Goal: Information Seeking & Learning: Learn about a topic

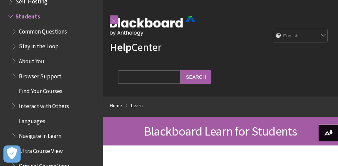
click at [55, 32] on span "Common Questions" at bounding box center [43, 30] width 48 height 9
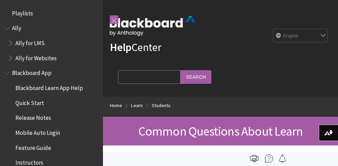
scroll to position [34, 0]
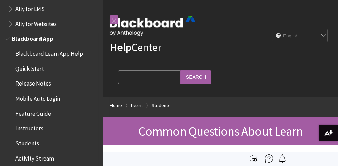
click at [34, 70] on span "Quick Start" at bounding box center [29, 67] width 28 height 9
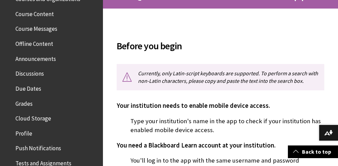
scroll to position [258, 0]
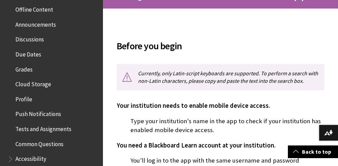
click at [45, 84] on span "Cloud Storage" at bounding box center [33, 83] width 36 height 9
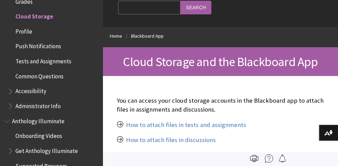
scroll to position [69, 0]
